Goal: Task Accomplishment & Management: Complete application form

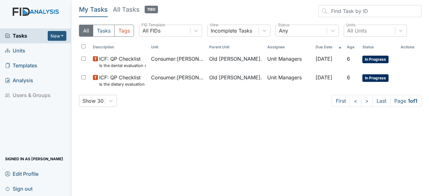
click at [19, 51] on span "Units" at bounding box center [15, 51] width 20 height 10
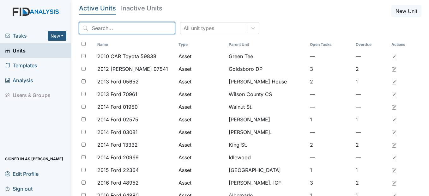
click at [111, 32] on input "search" at bounding box center [127, 28] width 96 height 12
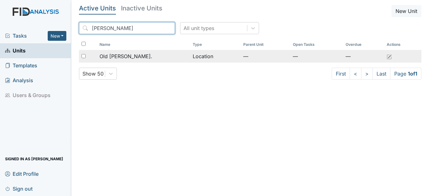
type input "[PERSON_NAME]"
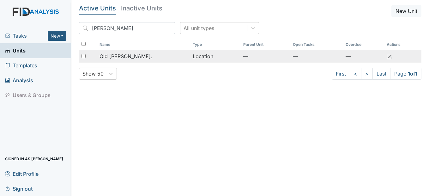
click at [166, 52] on div "Old [PERSON_NAME]." at bounding box center [144, 56] width 88 height 8
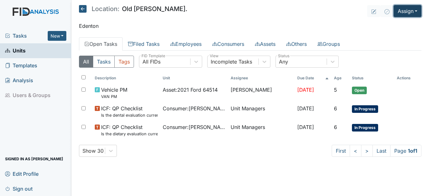
click at [414, 13] on button "Assign" at bounding box center [408, 11] width 28 height 12
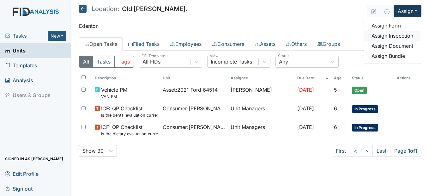
click at [401, 37] on link "Assign Inspection" at bounding box center [392, 36] width 57 height 10
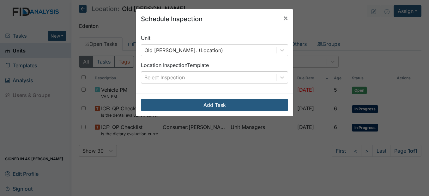
click at [174, 76] on div "Select Inspection" at bounding box center [164, 78] width 40 height 8
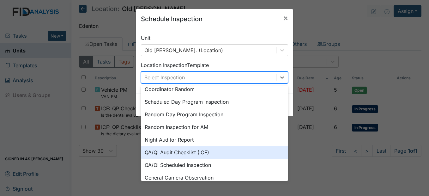
scroll to position [109, 0]
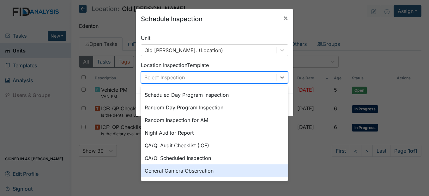
click at [188, 173] on div "General Camera Observation" at bounding box center [214, 170] width 147 height 13
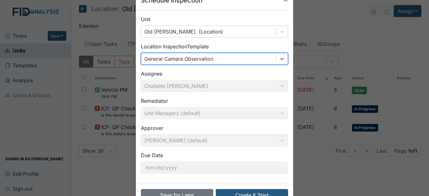
scroll to position [38, 0]
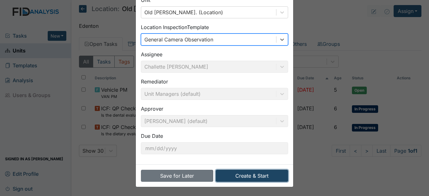
click at [260, 180] on button "Create & Start" at bounding box center [252, 176] width 72 height 12
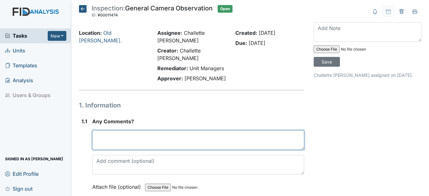
click at [126, 140] on textarea at bounding box center [198, 140] width 212 height 20
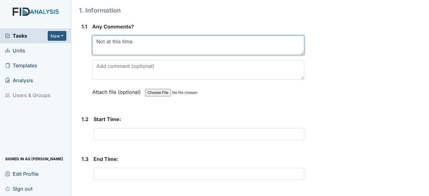
scroll to position [126, 0]
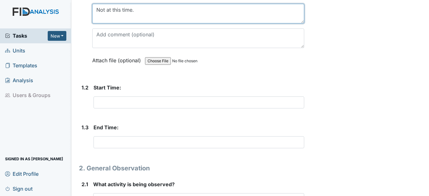
type textarea "Not at this time."
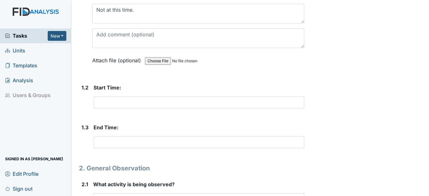
click at [121, 111] on form "Start Time: This field is required." at bounding box center [199, 99] width 210 height 30
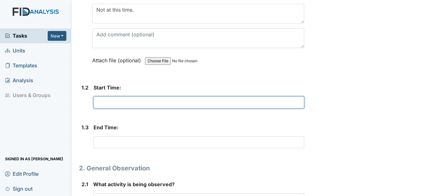
click at [122, 103] on input "text" at bounding box center [199, 102] width 210 height 12
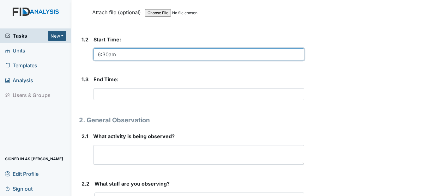
scroll to position [190, 0]
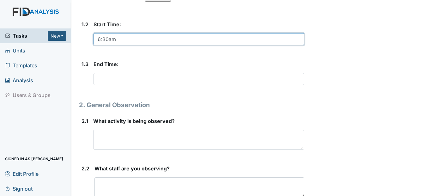
type input "6:30am"
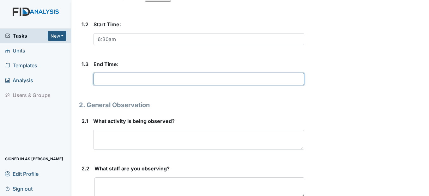
click at [105, 78] on input "text" at bounding box center [199, 79] width 210 height 12
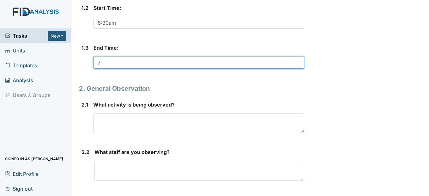
scroll to position [221, 0]
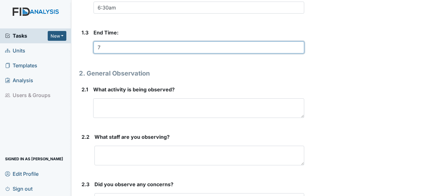
type input "7"
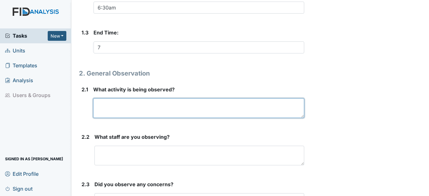
click at [142, 105] on textarea at bounding box center [198, 108] width 211 height 20
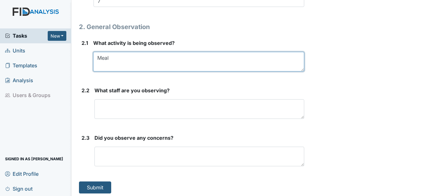
scroll to position [270, 0]
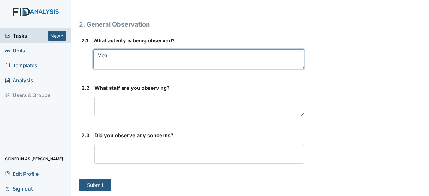
type textarea "Meal"
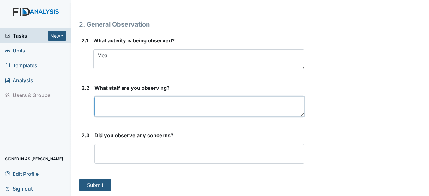
click at [147, 108] on textarea at bounding box center [198, 107] width 209 height 20
click at [152, 102] on textarea "Tiffany and Rickeshia" at bounding box center [198, 107] width 209 height 20
type textarea "Tiffany and Rickeshia"
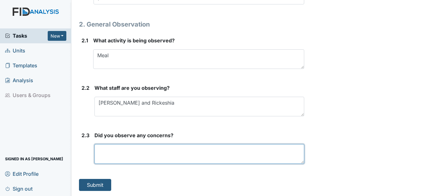
drag, startPoint x: 121, startPoint y: 154, endPoint x: 129, endPoint y: 152, distance: 8.1
click at [122, 154] on textarea at bounding box center [198, 154] width 209 height 20
type textarea "No concerns at this time."
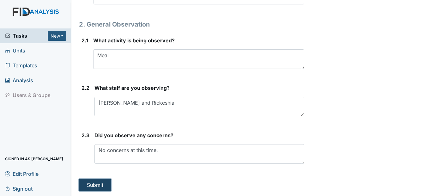
click at [91, 185] on button "Submit" at bounding box center [95, 185] width 32 height 12
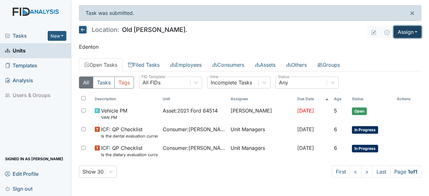
click at [416, 30] on button "Assign" at bounding box center [408, 32] width 28 height 12
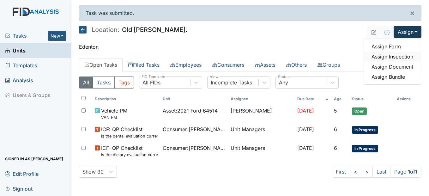
click at [396, 56] on link "Assign Inspection" at bounding box center [392, 56] width 57 height 10
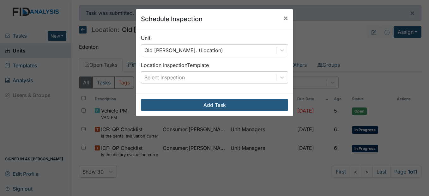
click at [179, 82] on div "Select Inspection" at bounding box center [208, 77] width 135 height 11
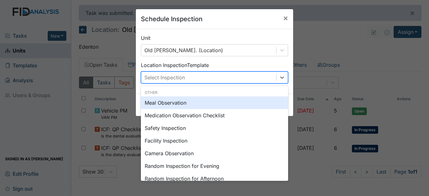
click at [178, 105] on div "Meal Observation" at bounding box center [214, 102] width 147 height 13
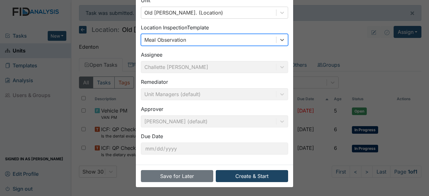
scroll to position [38, 0]
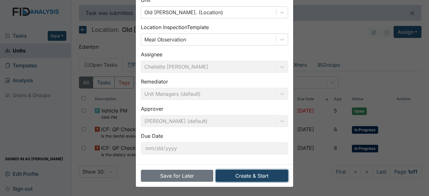
click at [263, 178] on button "Create & Start" at bounding box center [252, 176] width 72 height 12
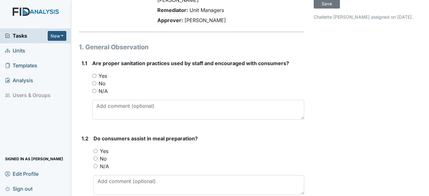
scroll to position [63, 0]
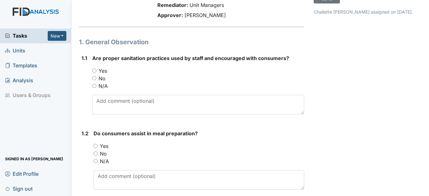
click at [94, 72] on input "Yes" at bounding box center [94, 71] width 4 height 4
radio input "true"
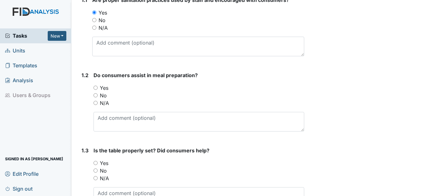
scroll to position [126, 0]
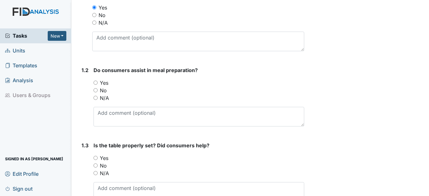
click at [96, 84] on input "Yes" at bounding box center [96, 83] width 4 height 4
radio input "true"
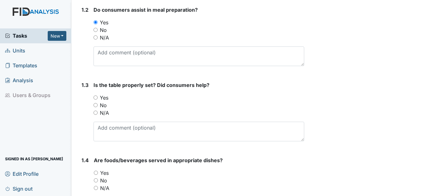
scroll to position [190, 0]
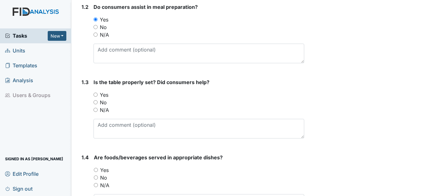
click at [97, 94] on input "Yes" at bounding box center [96, 95] width 4 height 4
radio input "true"
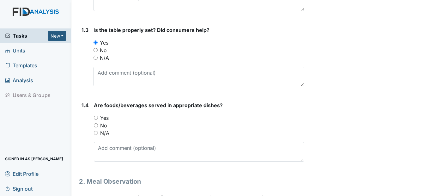
scroll to position [253, 0]
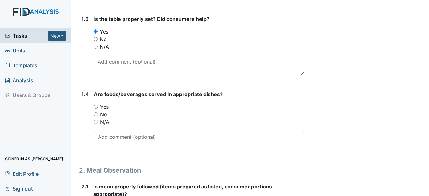
click at [97, 106] on input "Yes" at bounding box center [96, 107] width 4 height 4
radio input "true"
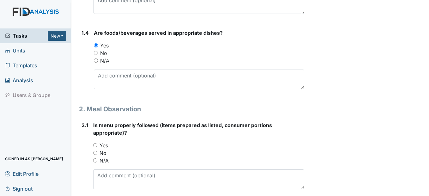
scroll to position [316, 0]
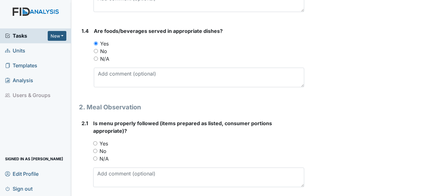
click at [96, 144] on input "Yes" at bounding box center [95, 143] width 4 height 4
radio input "true"
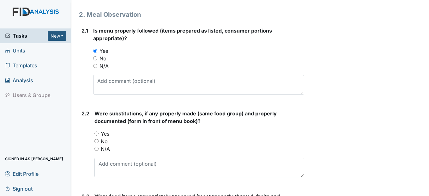
scroll to position [411, 0]
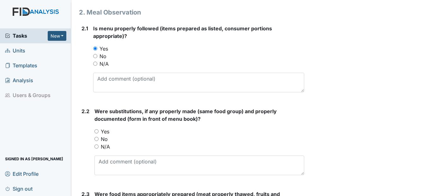
click at [98, 130] on input "Yes" at bounding box center [96, 131] width 4 height 4
radio input "true"
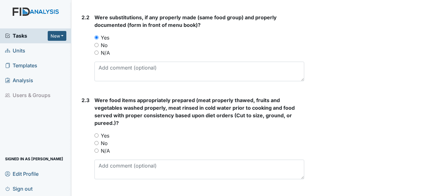
scroll to position [505, 0]
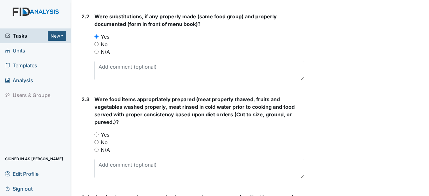
click at [100, 43] on div "No" at bounding box center [198, 44] width 209 height 8
click at [98, 45] on input "No" at bounding box center [96, 44] width 4 height 4
radio input "true"
click at [99, 136] on div "Yes" at bounding box center [198, 135] width 209 height 8
click at [97, 135] on input "Yes" at bounding box center [96, 134] width 4 height 4
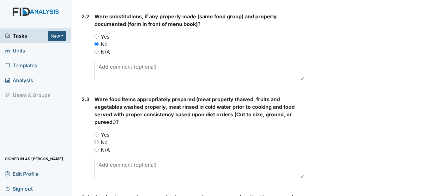
radio input "true"
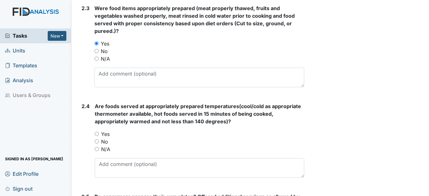
scroll to position [600, 0]
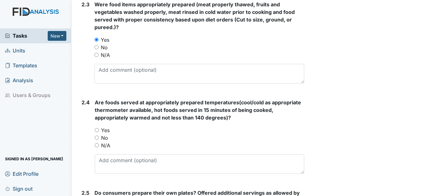
click at [99, 131] on input "Yes" at bounding box center [97, 130] width 4 height 4
radio input "true"
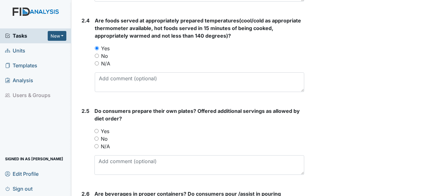
scroll to position [695, 0]
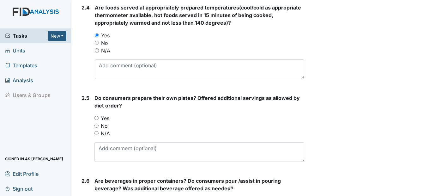
click at [96, 117] on input "Yes" at bounding box center [96, 118] width 4 height 4
radio input "true"
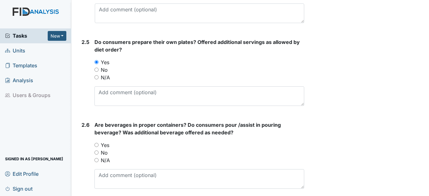
scroll to position [758, 0]
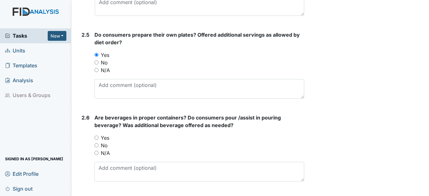
click at [97, 138] on input "Yes" at bounding box center [96, 138] width 4 height 4
radio input "true"
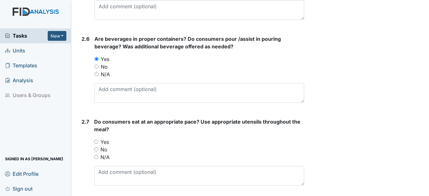
scroll to position [853, 0]
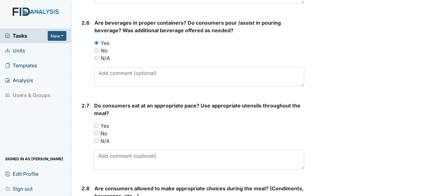
click at [97, 120] on div "Do consumers eat at an appropriate pace? Use appropriate utensils throughout th…" at bounding box center [199, 136] width 210 height 68
click at [97, 126] on input "Yes" at bounding box center [96, 126] width 4 height 4
radio input "true"
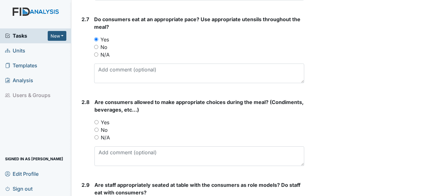
scroll to position [948, 0]
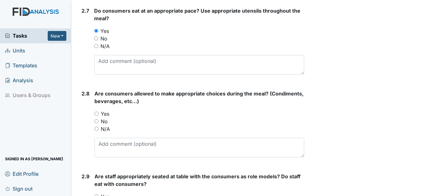
click at [97, 116] on div "Yes" at bounding box center [198, 114] width 209 height 8
click at [97, 113] on input "Yes" at bounding box center [96, 114] width 4 height 4
radio input "true"
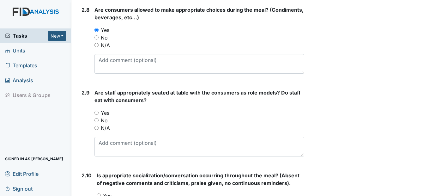
scroll to position [1042, 0]
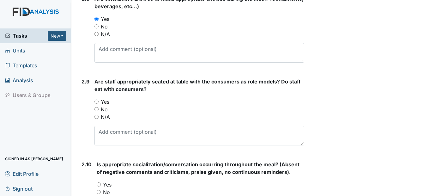
click at [96, 102] on input "Yes" at bounding box center [96, 102] width 4 height 4
radio input "true"
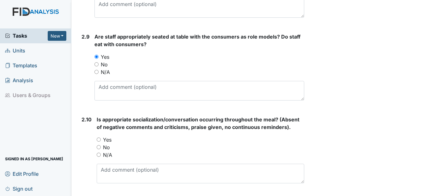
scroll to position [1106, 0]
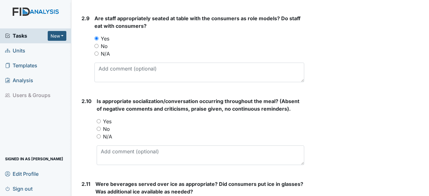
click at [100, 121] on input "Yes" at bounding box center [99, 121] width 4 height 4
radio input "true"
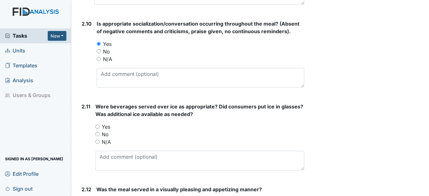
scroll to position [1200, 0]
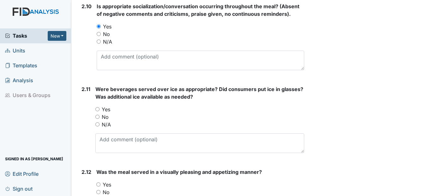
click at [97, 109] on input "Yes" at bounding box center [97, 109] width 4 height 4
radio input "true"
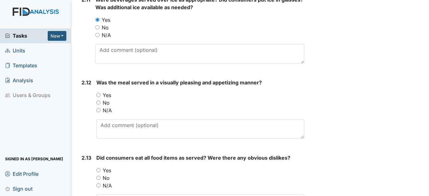
scroll to position [1295, 0]
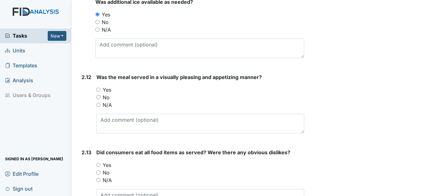
click at [99, 91] on input "Yes" at bounding box center [98, 90] width 4 height 4
radio input "true"
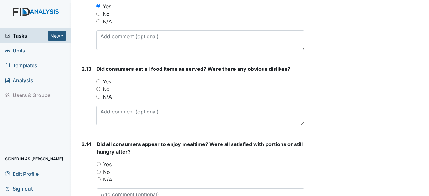
scroll to position [1390, 0]
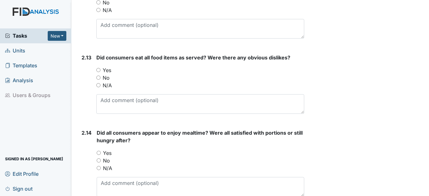
click at [99, 69] on input "Yes" at bounding box center [98, 70] width 4 height 4
radio input "true"
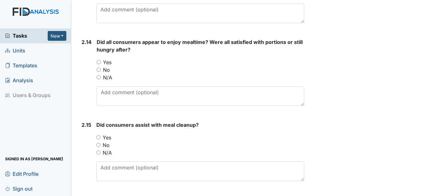
scroll to position [1485, 0]
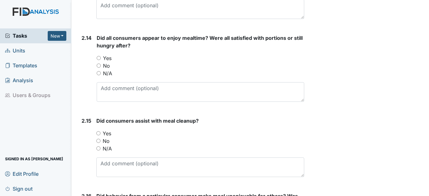
click at [99, 57] on input "Yes" at bounding box center [99, 58] width 4 height 4
radio input "true"
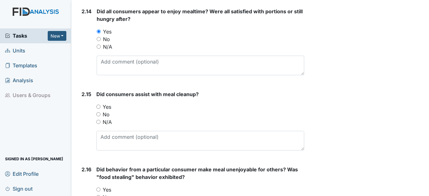
scroll to position [1548, 0]
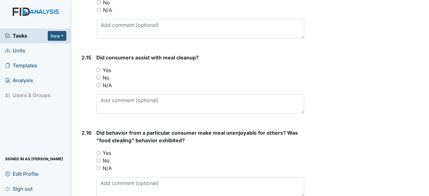
click at [99, 68] on input "Yes" at bounding box center [98, 70] width 4 height 4
radio input "true"
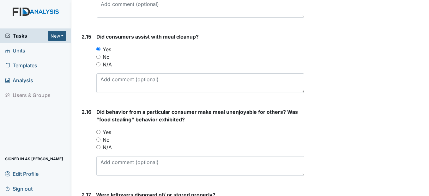
scroll to position [1611, 0]
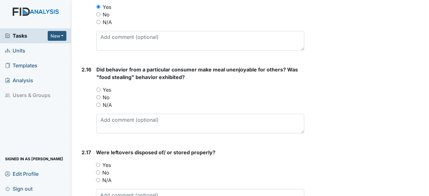
click at [100, 97] on input "No" at bounding box center [98, 97] width 4 height 4
radio input "true"
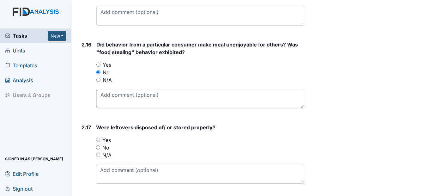
scroll to position [1706, 0]
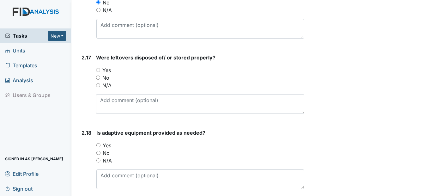
click at [98, 68] on input "Yes" at bounding box center [98, 70] width 4 height 4
radio input "true"
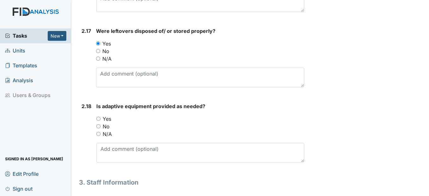
scroll to position [1769, 0]
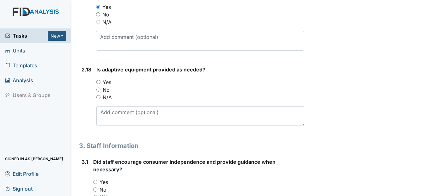
click at [101, 80] on div "Yes" at bounding box center [200, 82] width 208 height 8
click at [100, 81] on input "Yes" at bounding box center [98, 82] width 4 height 4
radio input "true"
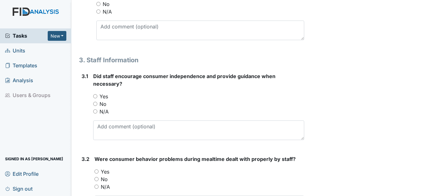
scroll to position [1864, 0]
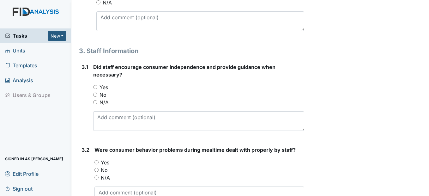
click at [95, 88] on input "Yes" at bounding box center [95, 87] width 4 height 4
radio input "true"
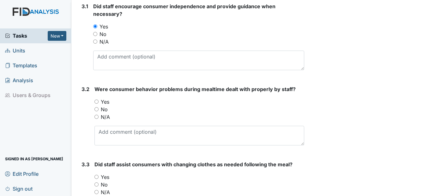
scroll to position [1959, 0]
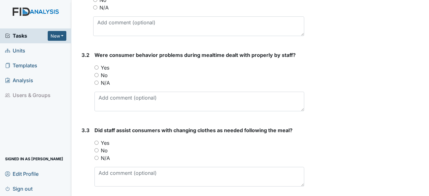
click at [95, 65] on input "Yes" at bounding box center [96, 67] width 4 height 4
radio input "true"
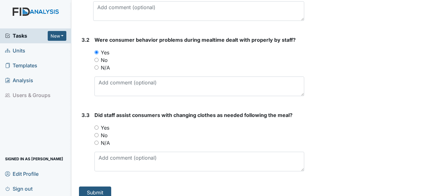
scroll to position [1981, 0]
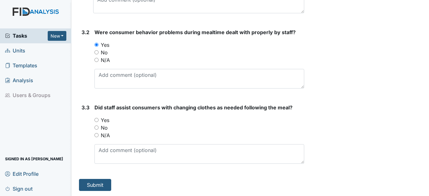
click at [98, 120] on input "Yes" at bounding box center [96, 120] width 4 height 4
radio input "true"
click at [97, 186] on button "Submit" at bounding box center [95, 185] width 32 height 12
